Goal: Transaction & Acquisition: Purchase product/service

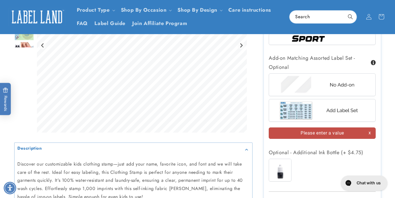
scroll to position [373, 0]
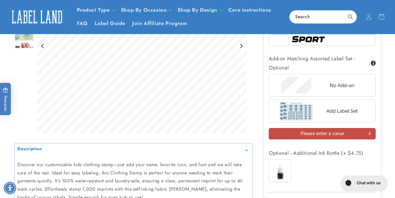
click at [333, 86] on img at bounding box center [322, 85] width 89 height 22
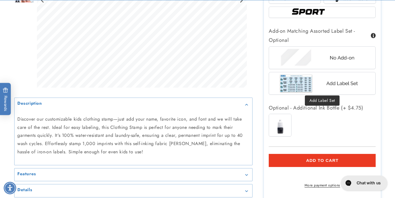
scroll to position [400, 0]
click at [316, 159] on span "Add to cart" at bounding box center [322, 160] width 32 height 5
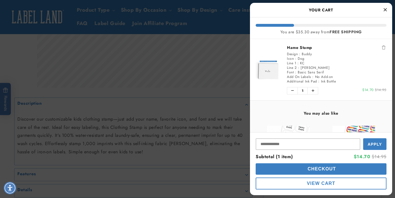
click at [385, 8] on icon "Close Cart" at bounding box center [384, 9] width 3 height 5
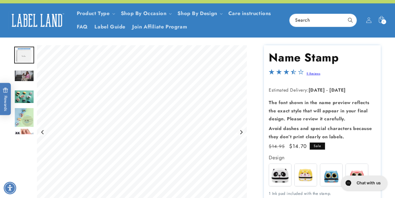
scroll to position [9, 0]
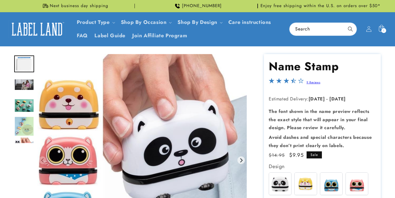
scroll to position [86, 0]
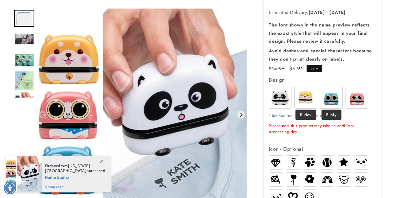
click at [303, 91] on img at bounding box center [305, 97] width 22 height 22
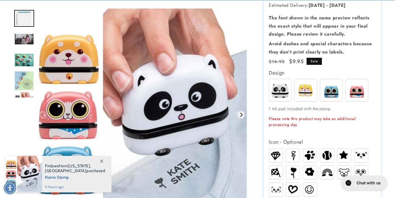
scroll to position [140, 0]
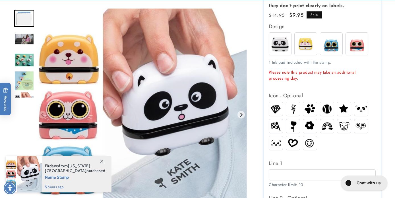
click at [345, 124] on img at bounding box center [344, 126] width 14 height 10
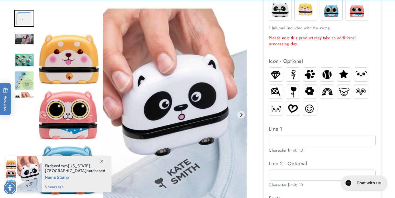
scroll to position [175, 0]
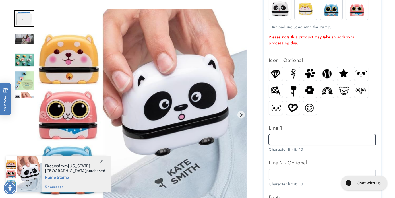
click at [284, 139] on input "Line 1" at bounding box center [322, 139] width 107 height 11
type input "**"
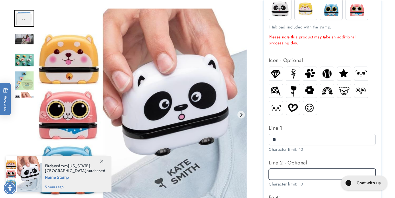
click at [276, 170] on input "Line 2 - Optional" at bounding box center [322, 174] width 107 height 11
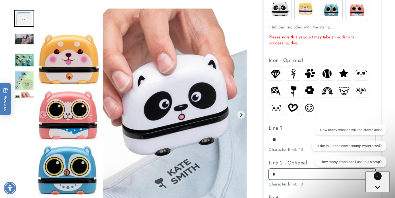
scroll to position [0, 0]
type input "*******"
click at [377, 194] on div "Gorgias live chat" at bounding box center [378, 197] width 18 height 7
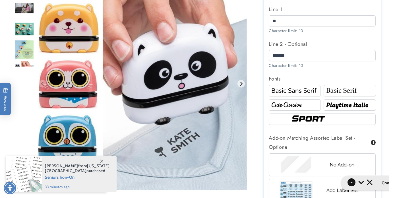
scroll to position [339, 0]
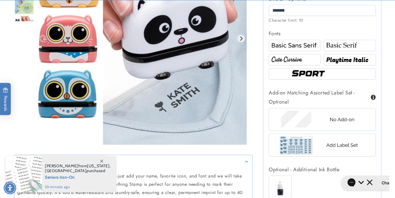
click at [342, 121] on img at bounding box center [322, 119] width 89 height 22
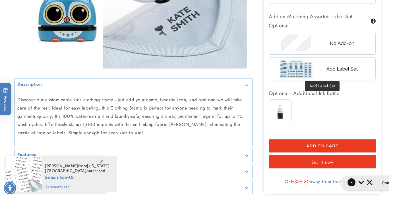
scroll to position [417, 0]
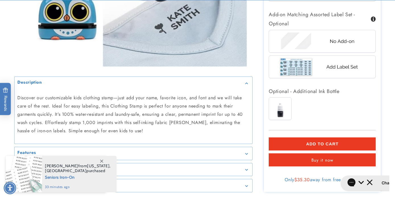
click at [327, 138] on button "Add to cart" at bounding box center [322, 143] width 107 height 13
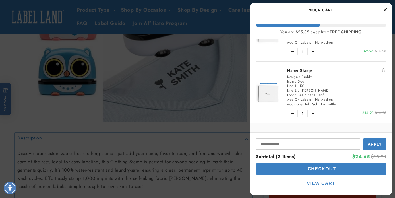
scroll to position [33, 0]
click at [382, 71] on icon "Remove Name Stamp" at bounding box center [383, 72] width 3 height 4
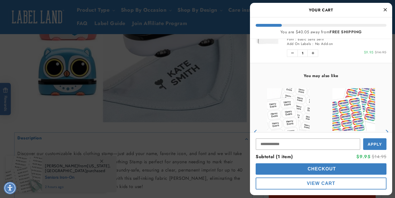
scroll to position [0, 0]
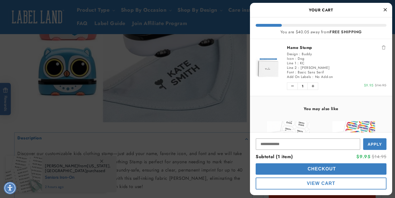
click at [384, 10] on icon "Close Cart" at bounding box center [384, 9] width 3 height 5
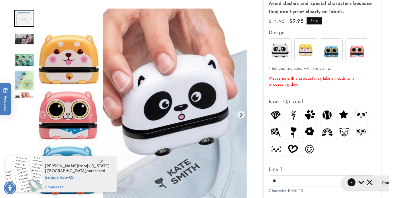
scroll to position [127, 0]
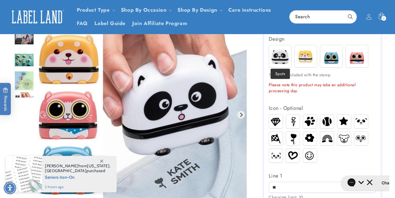
click at [279, 55] on img at bounding box center [280, 56] width 22 height 22
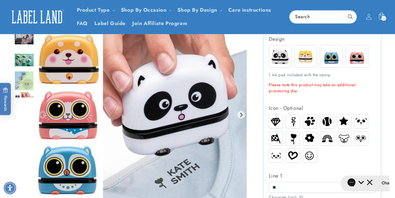
click at [293, 135] on img at bounding box center [292, 139] width 11 height 14
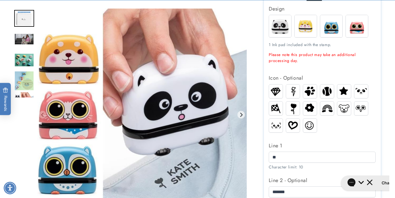
scroll to position [160, 0]
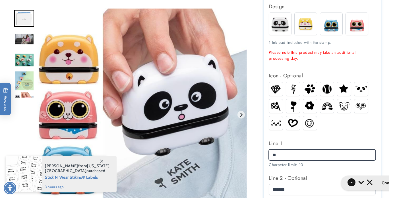
drag, startPoint x: 281, startPoint y: 153, endPoint x: 262, endPoint y: 152, distance: 18.8
click at [262, 152] on div "Name Stamp Name Stamp 9 Reviews Estimated Delivery: [DATE] - [DATE] The font sh…" at bounding box center [316, 171] width 128 height 555
type input "****"
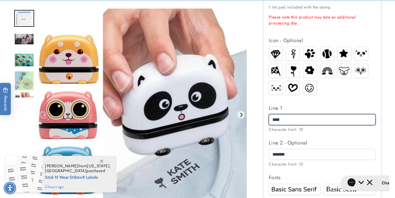
scroll to position [195, 0]
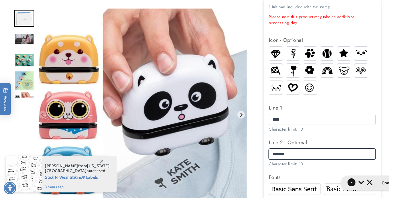
drag, startPoint x: 295, startPoint y: 153, endPoint x: 267, endPoint y: 148, distance: 27.8
click at [267, 148] on section "Name Stamp Name Stamp 9 Reviews Estimated Delivery: [DATE] - [DATE] The font sh…" at bounding box center [322, 136] width 117 height 555
type input "******"
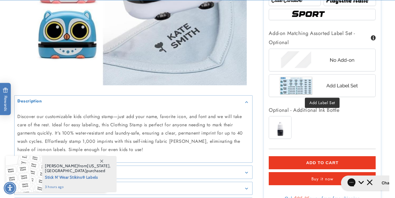
scroll to position [400, 0]
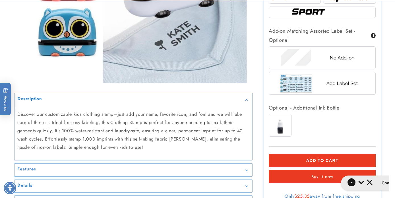
click at [318, 158] on span "Add to cart" at bounding box center [322, 160] width 32 height 5
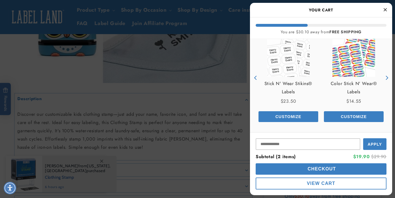
scroll to position [144, 0]
click at [326, 170] on span "Checkout" at bounding box center [321, 168] width 30 height 5
